Goal: Task Accomplishment & Management: Complete application form

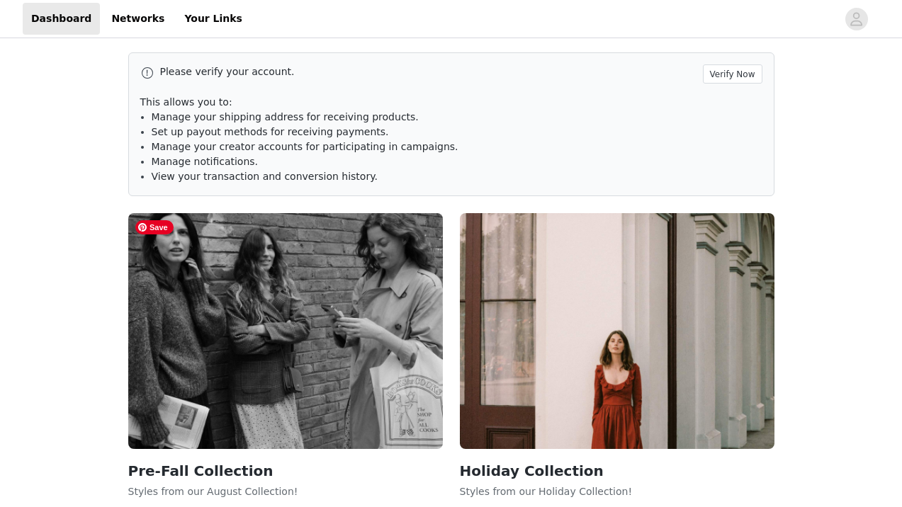
scroll to position [22, 0]
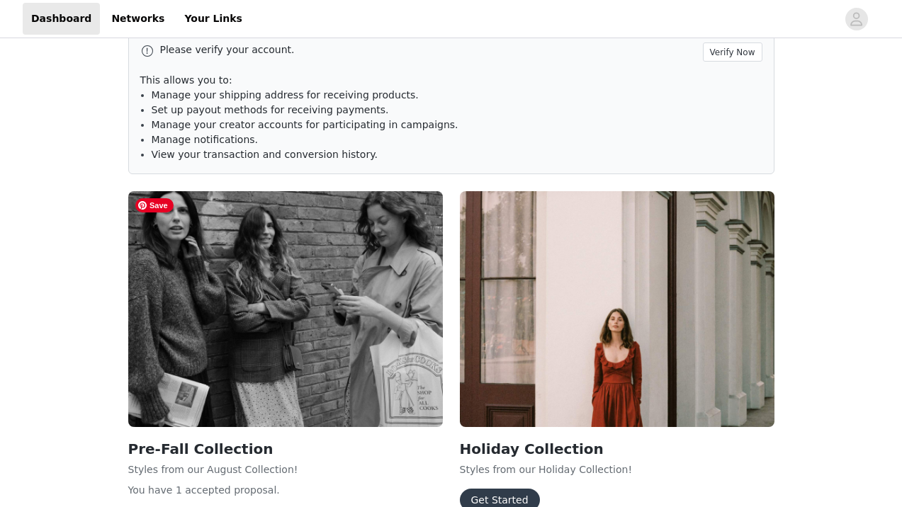
click at [313, 337] on img at bounding box center [285, 309] width 315 height 236
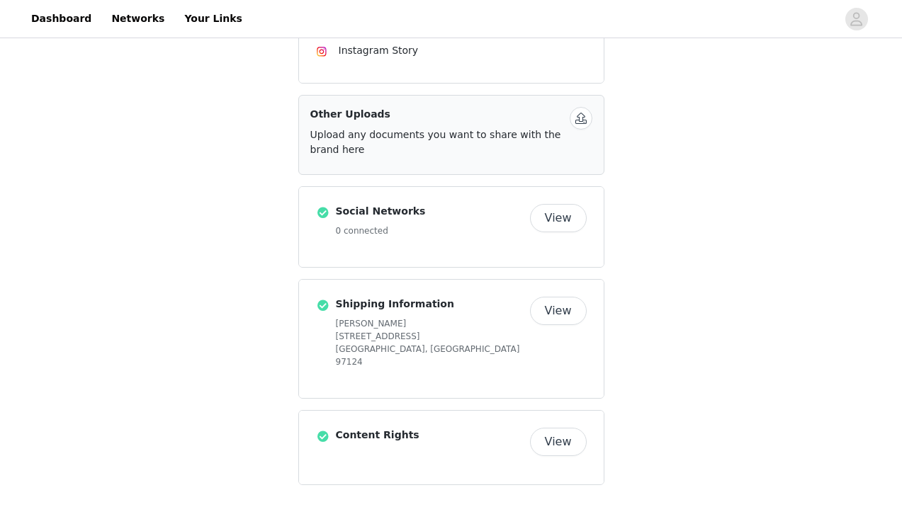
scroll to position [22, 0]
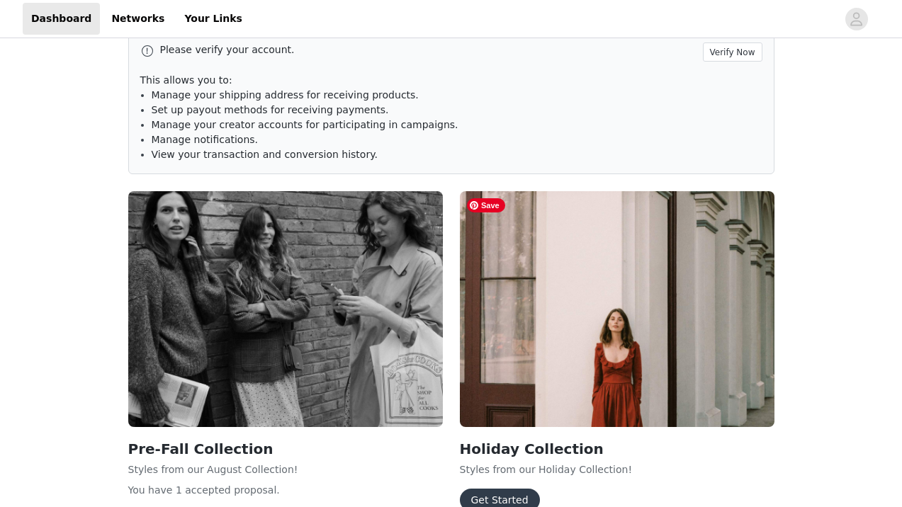
click at [609, 322] on img at bounding box center [617, 309] width 315 height 236
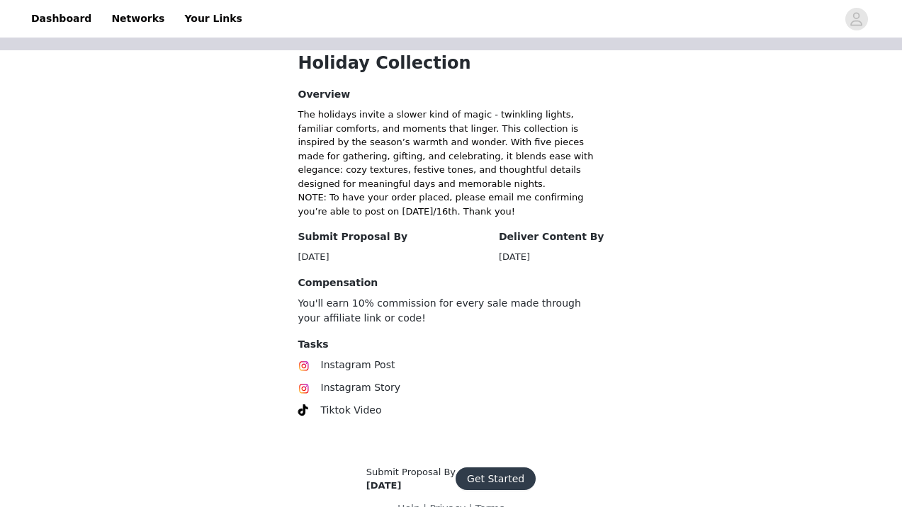
scroll to position [320, 0]
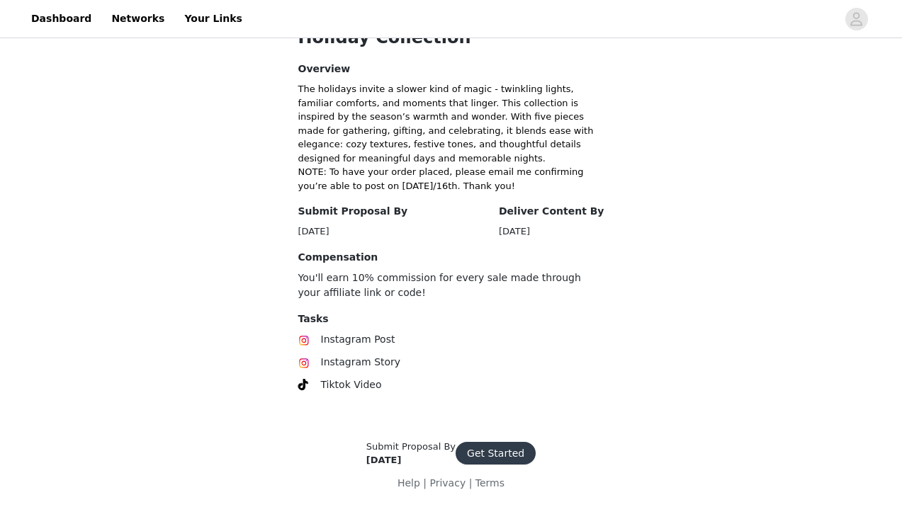
click at [479, 450] on button "Get Started" at bounding box center [496, 453] width 80 height 23
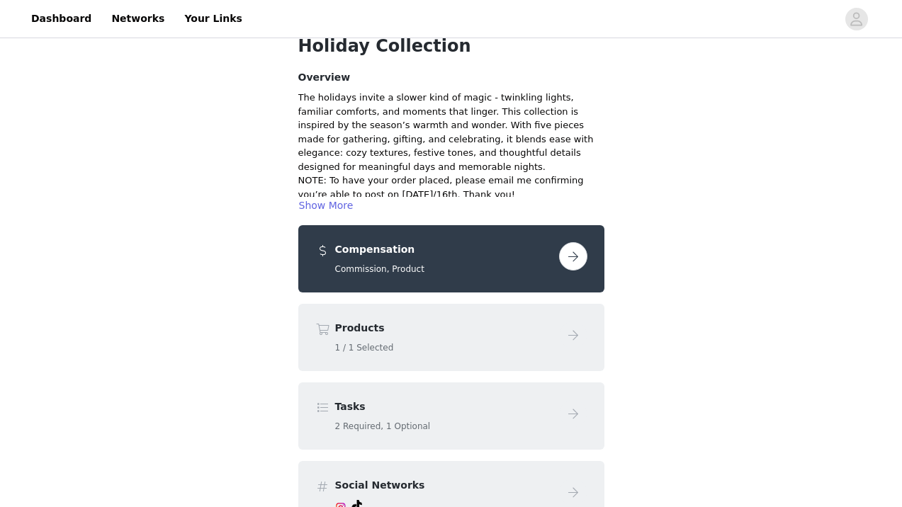
scroll to position [86, 0]
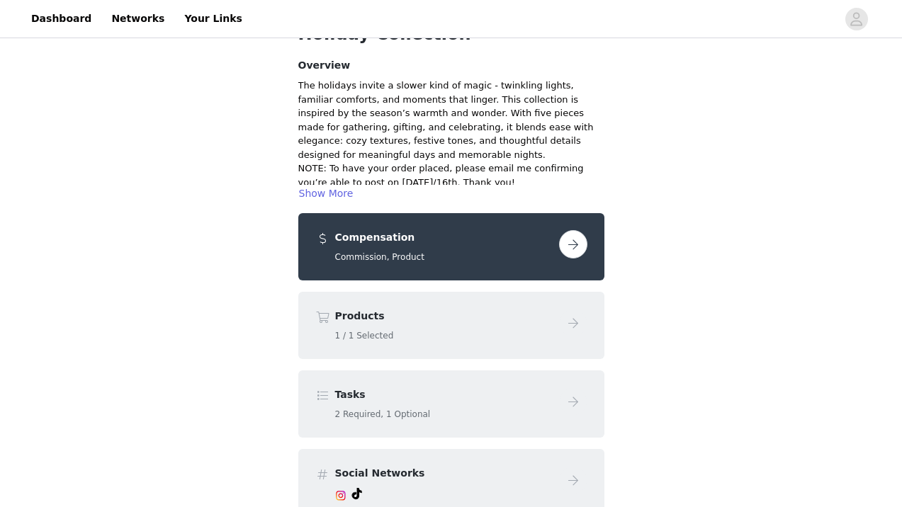
click at [574, 247] on button "button" at bounding box center [573, 244] width 28 height 28
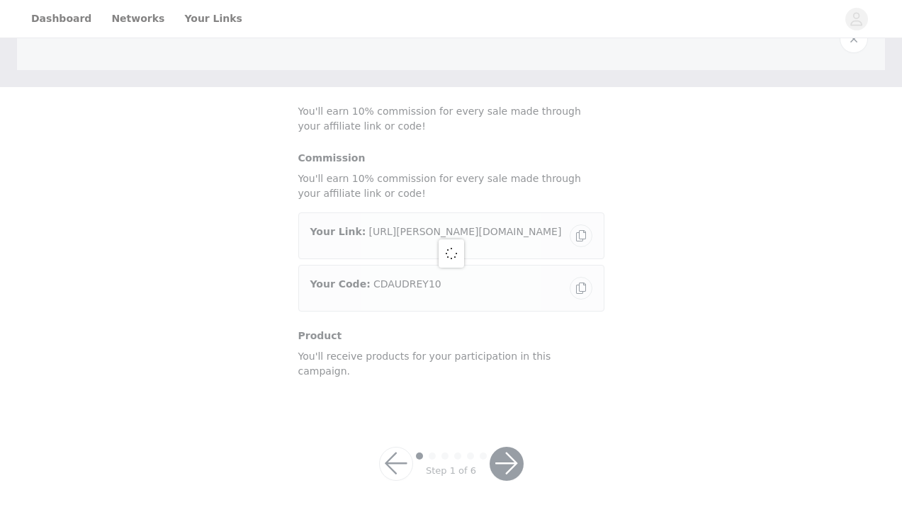
scroll to position [61, 0]
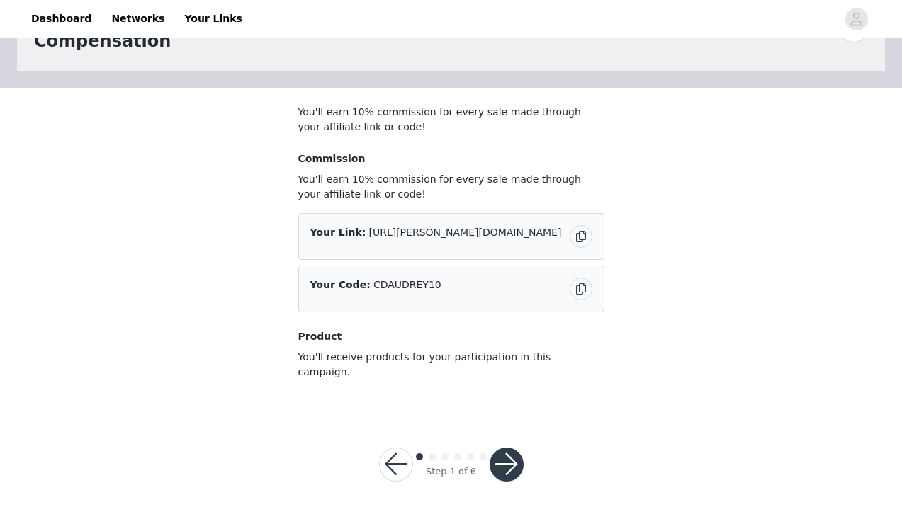
click at [510, 448] on button "button" at bounding box center [507, 465] width 34 height 34
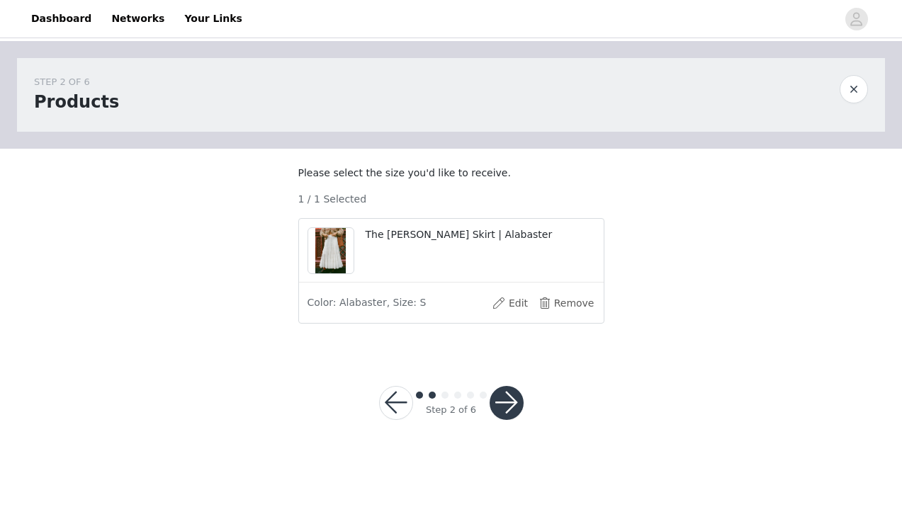
click at [506, 412] on button "button" at bounding box center [507, 403] width 34 height 34
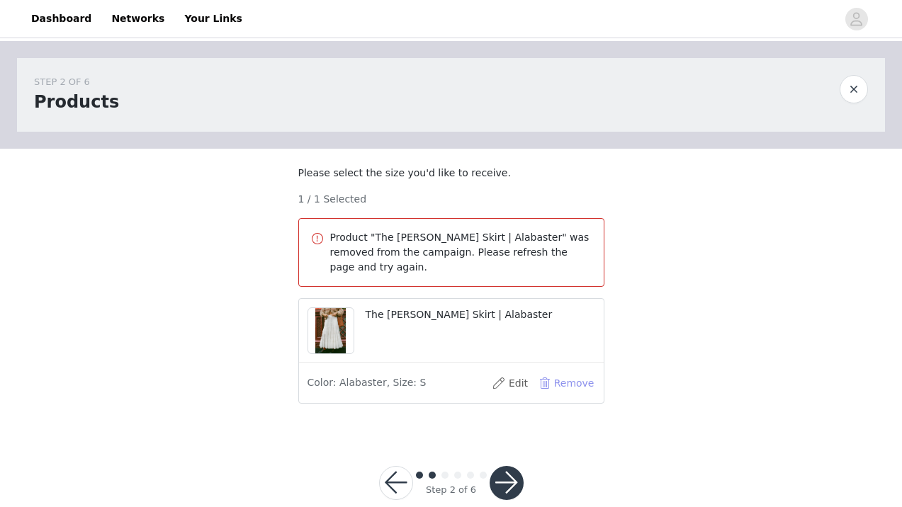
click at [556, 381] on button "Remove" at bounding box center [567, 383] width 57 height 23
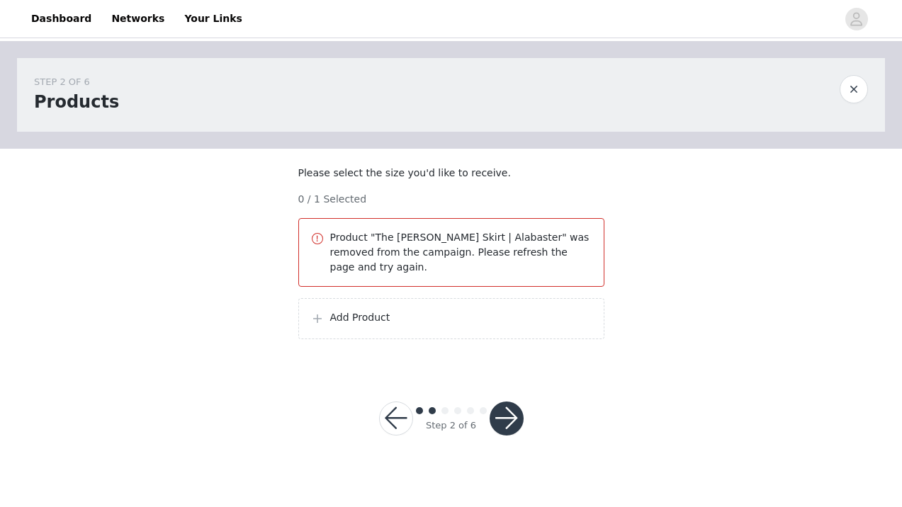
click at [509, 416] on button "button" at bounding box center [507, 419] width 34 height 34
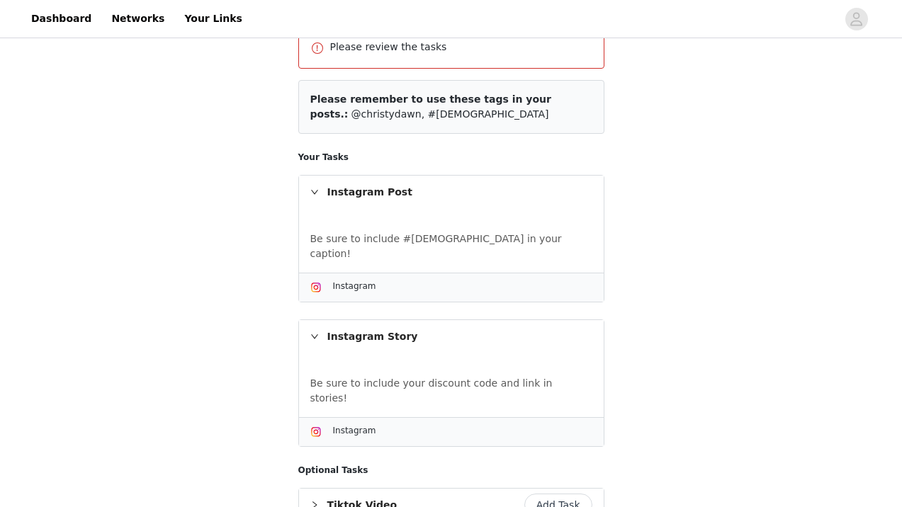
scroll to position [329, 0]
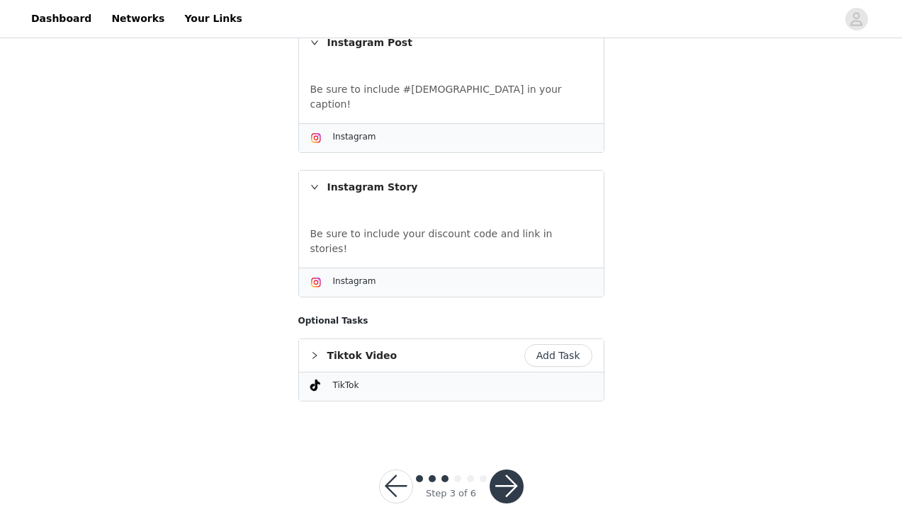
click at [398, 470] on button "button" at bounding box center [396, 487] width 34 height 34
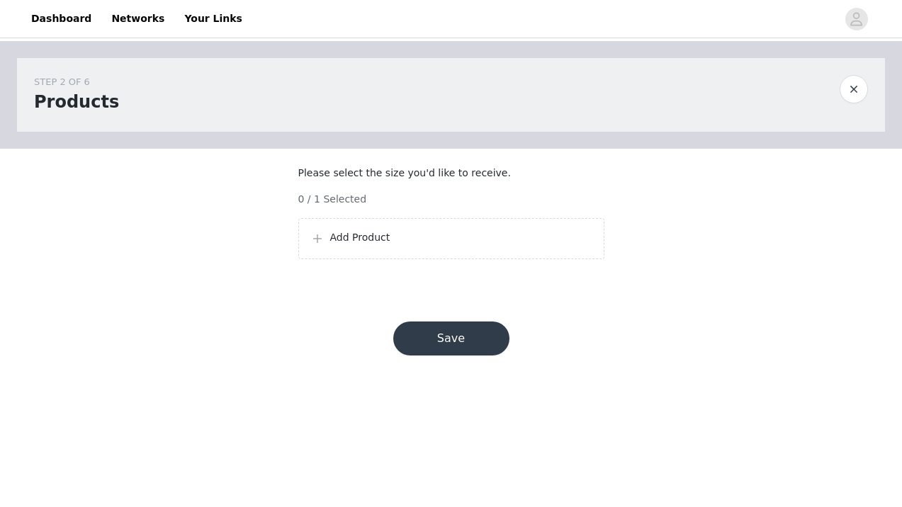
click at [364, 245] on p "Add Product" at bounding box center [461, 237] width 262 height 15
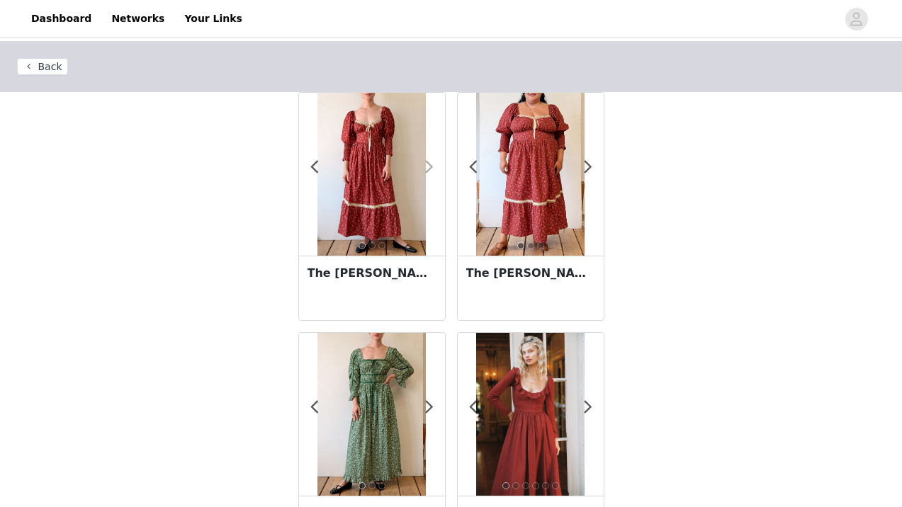
click at [430, 167] on span at bounding box center [430, 167] width 32 height 0
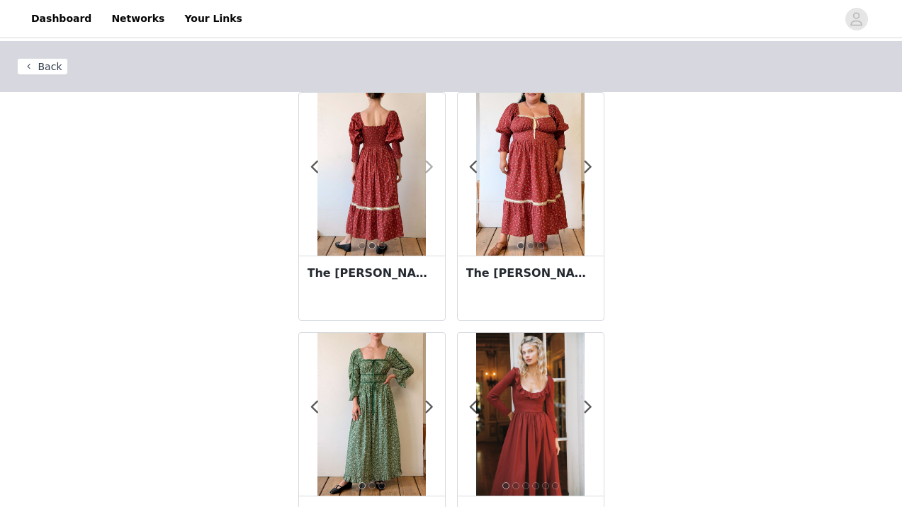
click at [430, 167] on span at bounding box center [430, 167] width 32 height 0
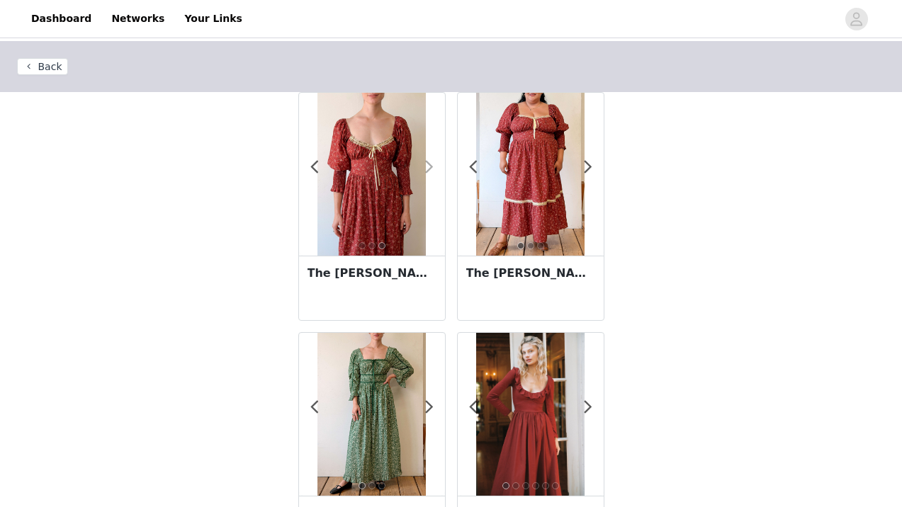
click at [430, 167] on span at bounding box center [430, 167] width 32 height 0
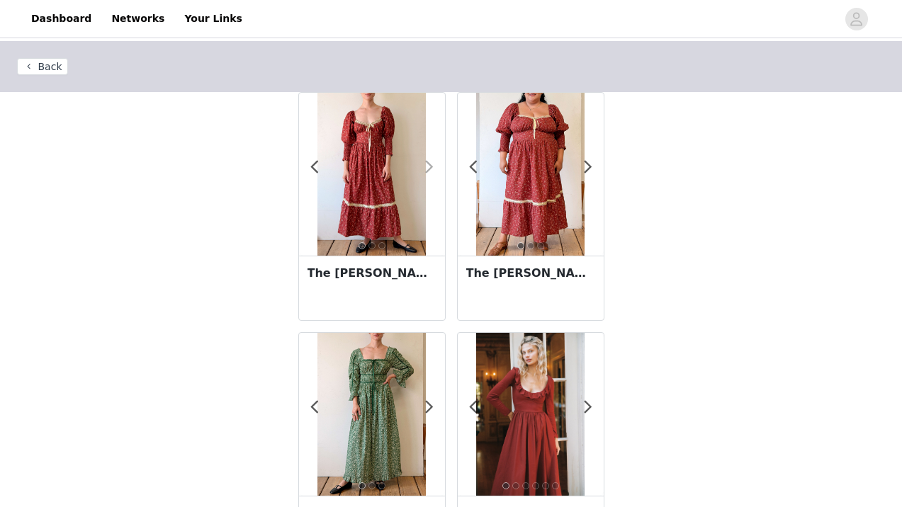
click at [430, 167] on span at bounding box center [430, 167] width 32 height 0
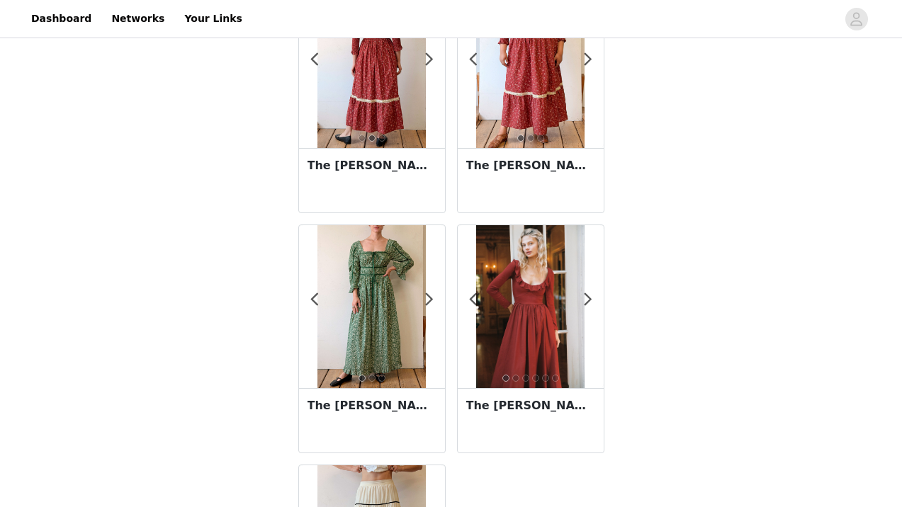
scroll to position [120, 0]
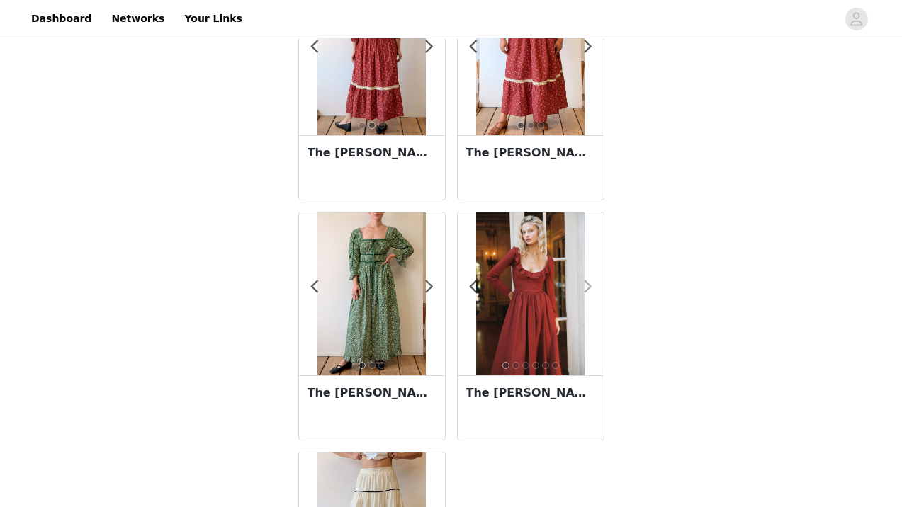
click at [588, 287] on span at bounding box center [589, 287] width 32 height 0
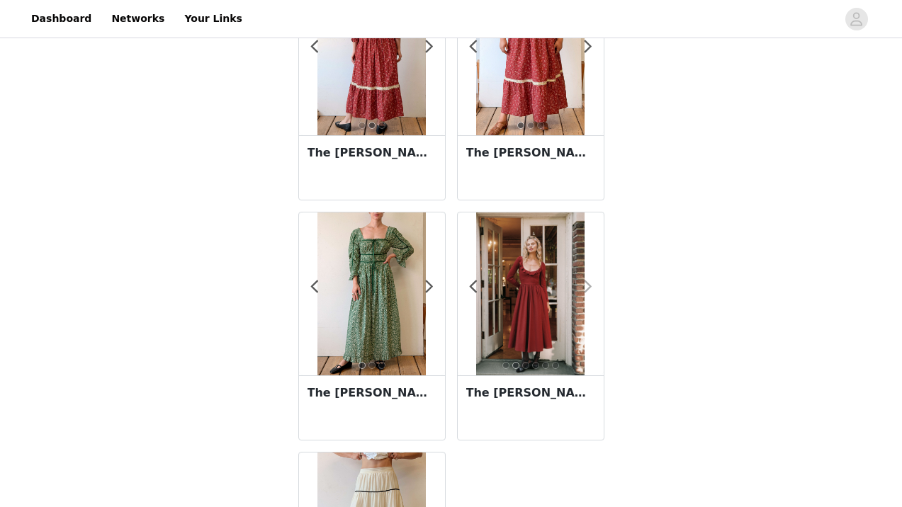
click at [588, 287] on span at bounding box center [589, 287] width 32 height 0
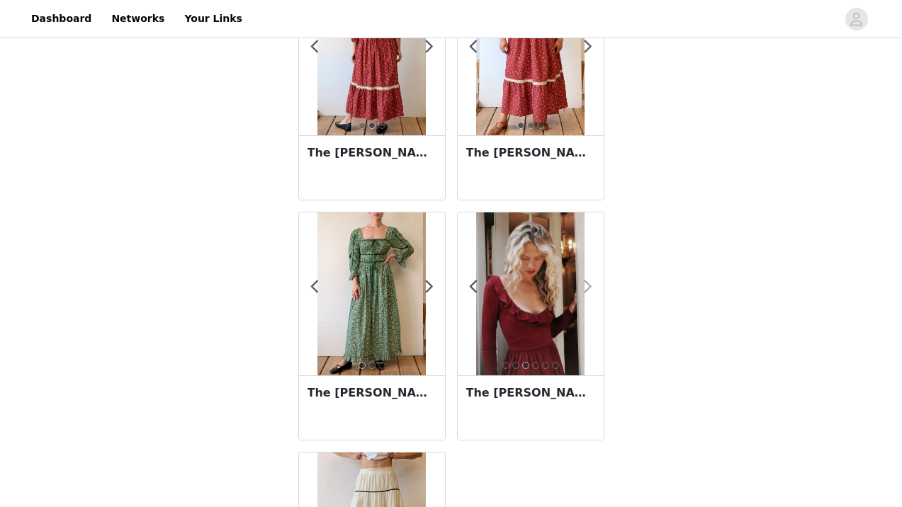
click at [588, 287] on span at bounding box center [589, 287] width 32 height 0
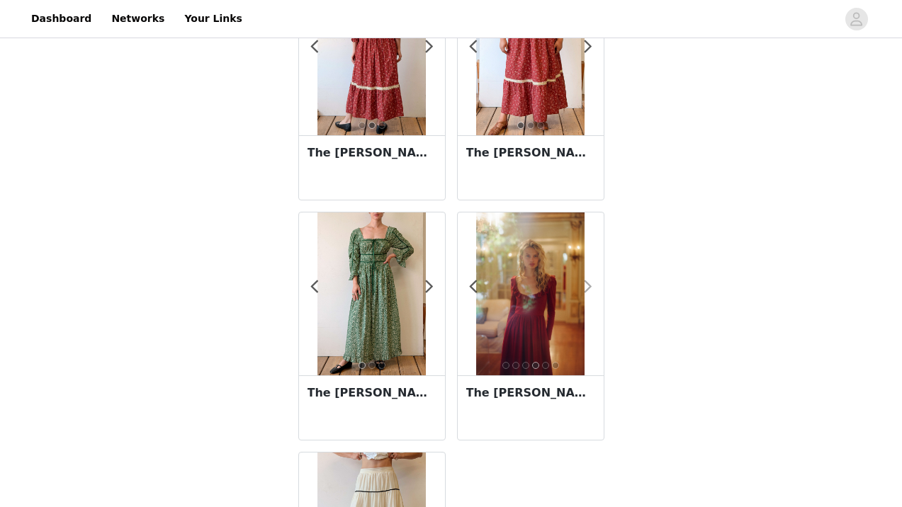
click at [588, 287] on span at bounding box center [589, 287] width 32 height 0
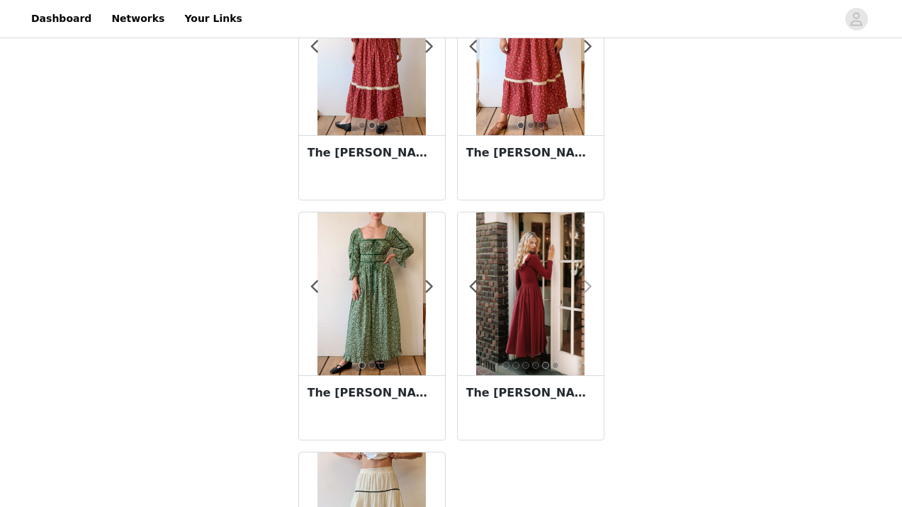
click at [588, 287] on span at bounding box center [589, 287] width 32 height 0
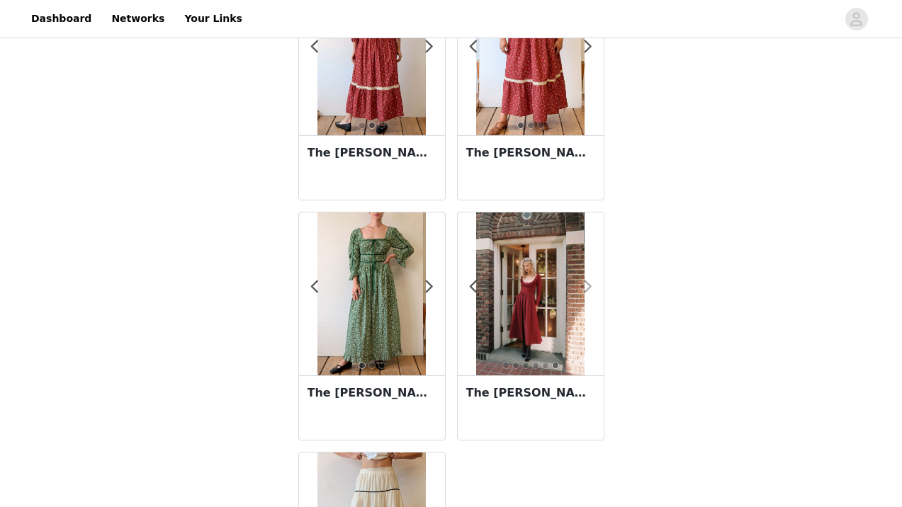
click at [588, 287] on span at bounding box center [589, 287] width 32 height 0
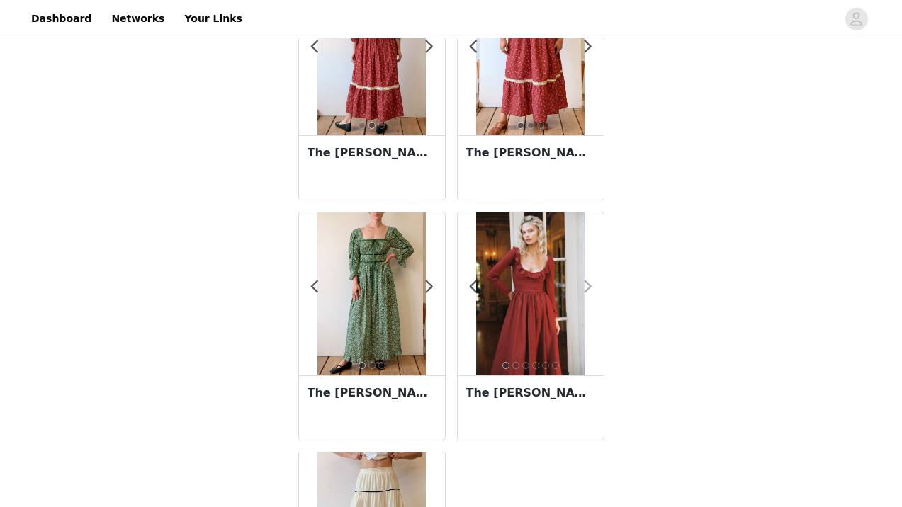
click at [588, 287] on span at bounding box center [589, 287] width 32 height 0
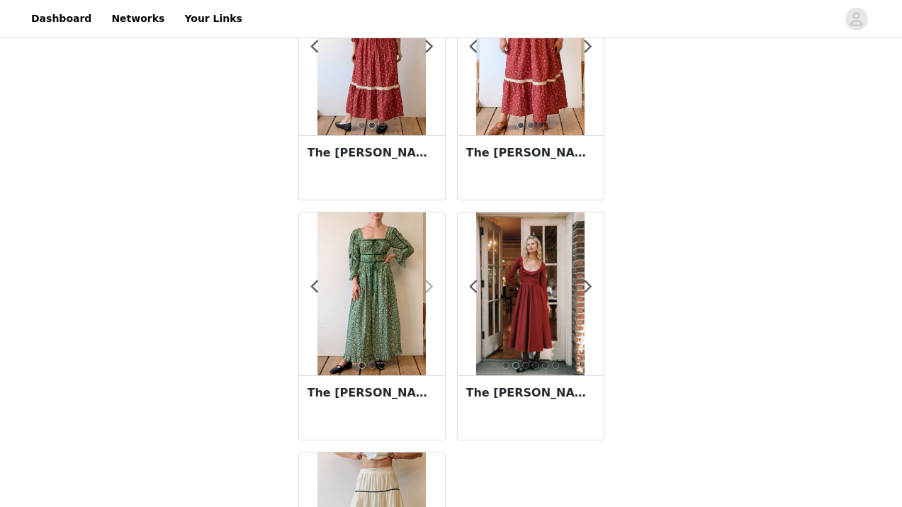
click at [426, 287] on span at bounding box center [430, 287] width 32 height 0
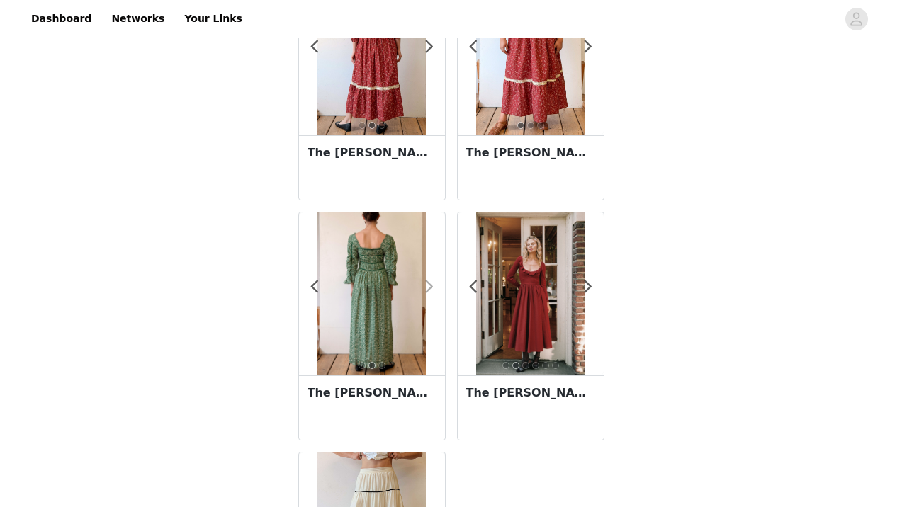
click at [426, 287] on span at bounding box center [430, 287] width 32 height 0
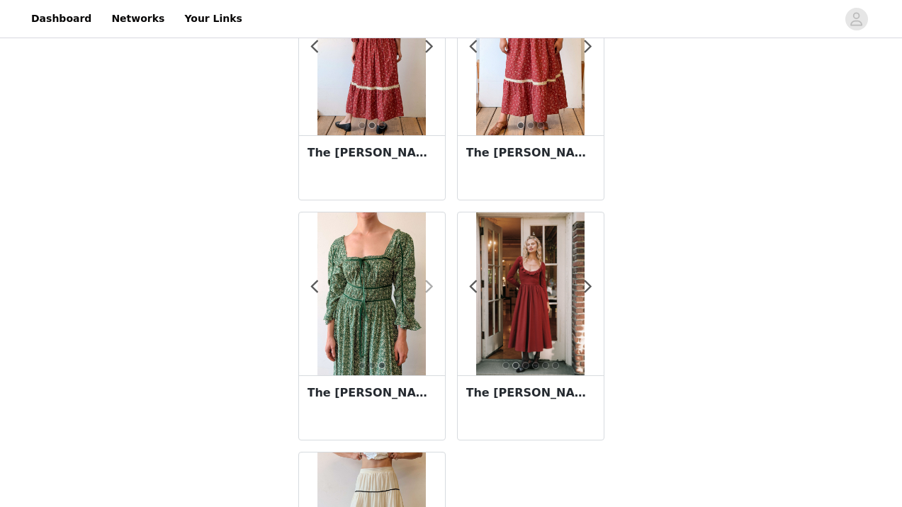
click at [426, 287] on span at bounding box center [430, 287] width 32 height 0
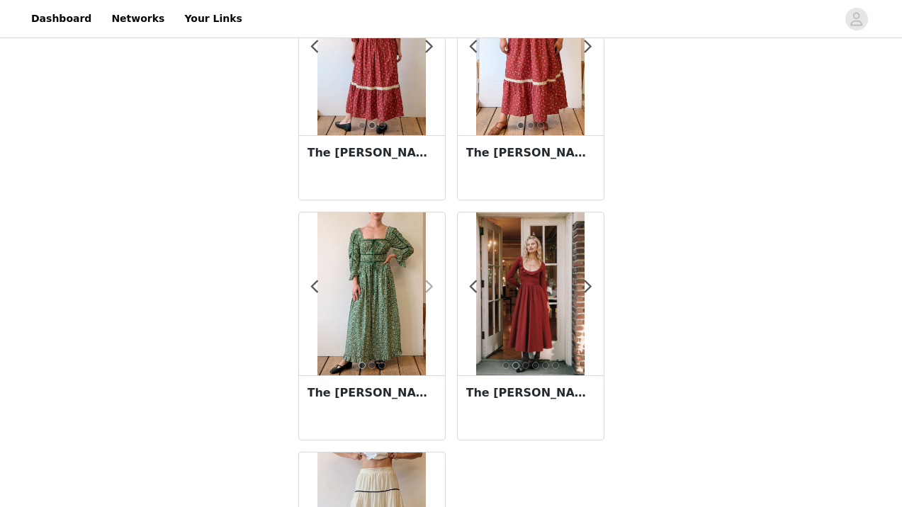
click at [426, 287] on span at bounding box center [430, 287] width 32 height 0
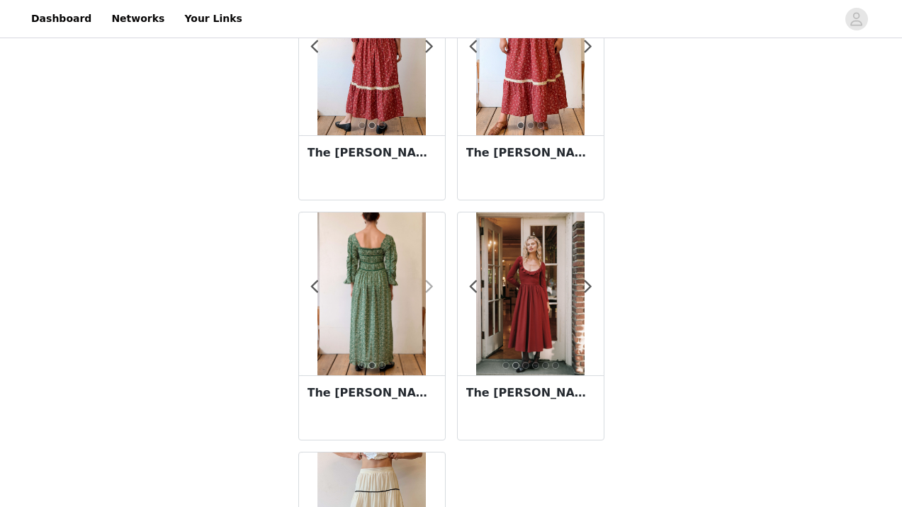
click at [426, 287] on span at bounding box center [430, 287] width 32 height 0
